Goal: Information Seeking & Learning: Learn about a topic

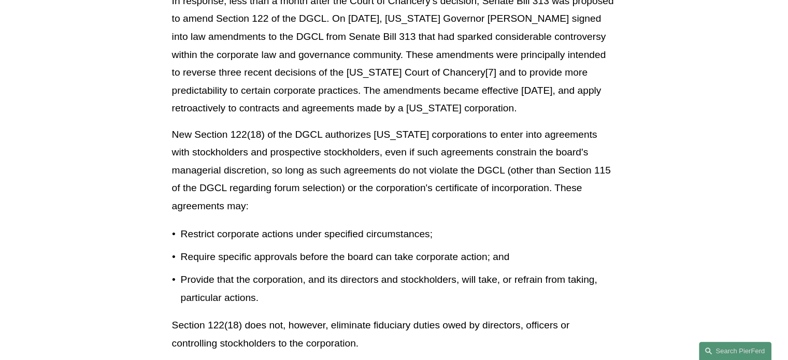
scroll to position [944, 0]
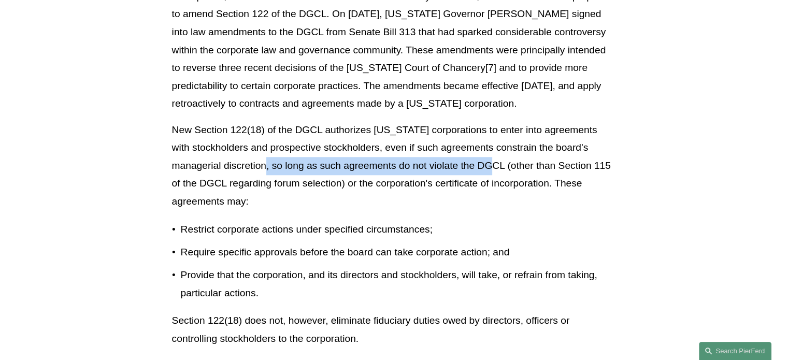
drag, startPoint x: 273, startPoint y: 167, endPoint x: 504, endPoint y: 159, distance: 231.1
click at [504, 159] on p "New Section 122(18) of the DGCL authorizes [US_STATE] corporations to enter int…" at bounding box center [394, 166] width 444 height 90
copy p "so long as such agreements do not violate the DGCL"
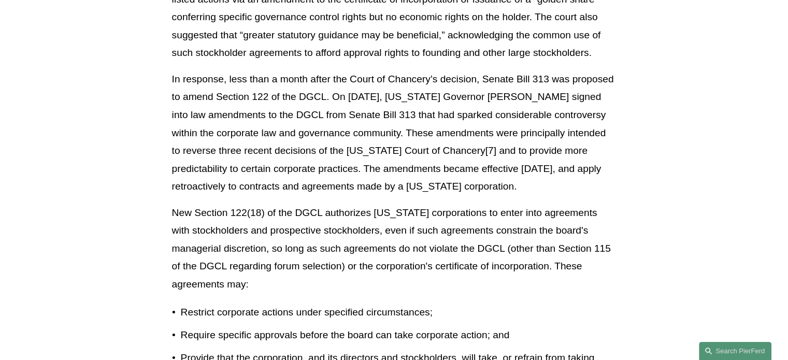
scroll to position [848, 0]
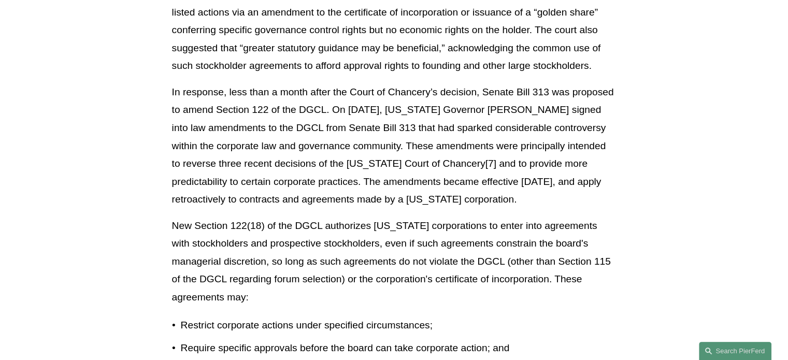
drag, startPoint x: 365, startPoint y: 178, endPoint x: 525, endPoint y: 196, distance: 161.6
click at [525, 196] on p "In response, less than a month after the Court of Chancery’s decision, Senate B…" at bounding box center [394, 145] width 444 height 125
copy p "The amendments became effective [DATE], and apply retroactively to contracts an…"
click at [396, 248] on p "New Section 122(18) of the DGCL authorizes [US_STATE] corporations to enter int…" at bounding box center [394, 262] width 444 height 90
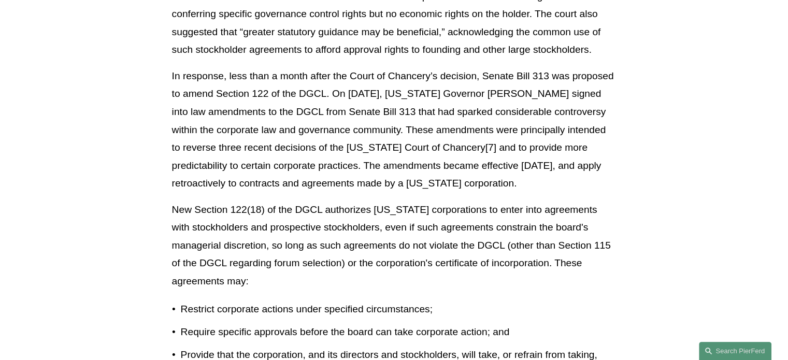
scroll to position [864, 0]
